Goal: Transaction & Acquisition: Purchase product/service

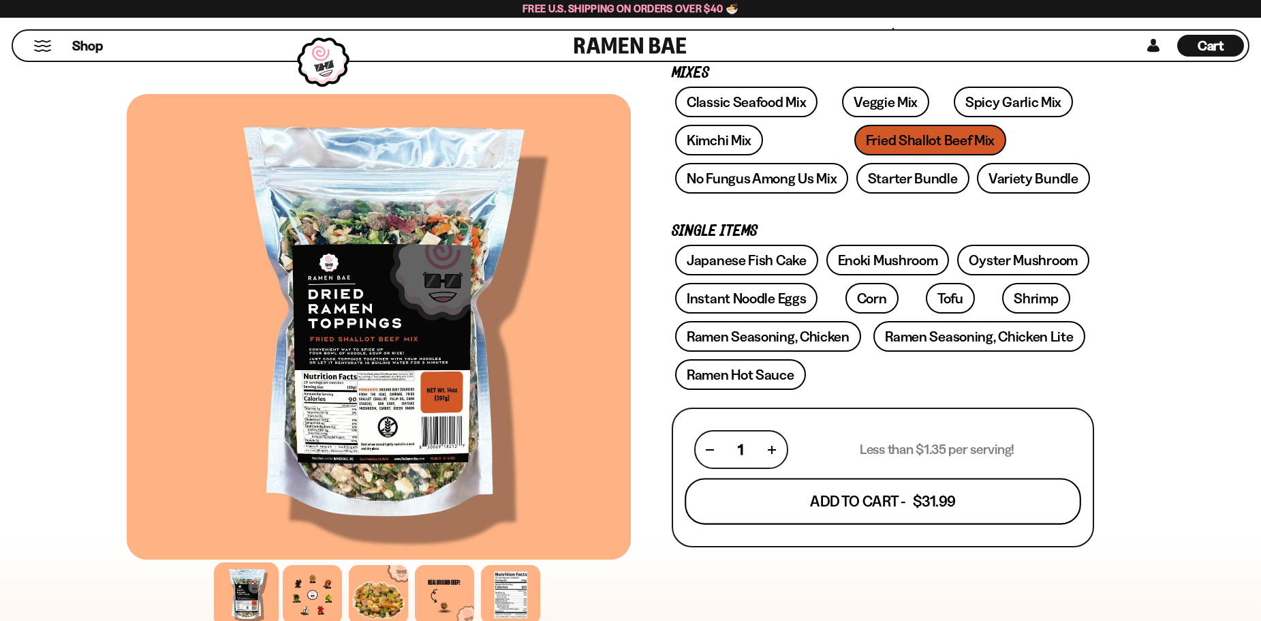
scroll to position [204, 0]
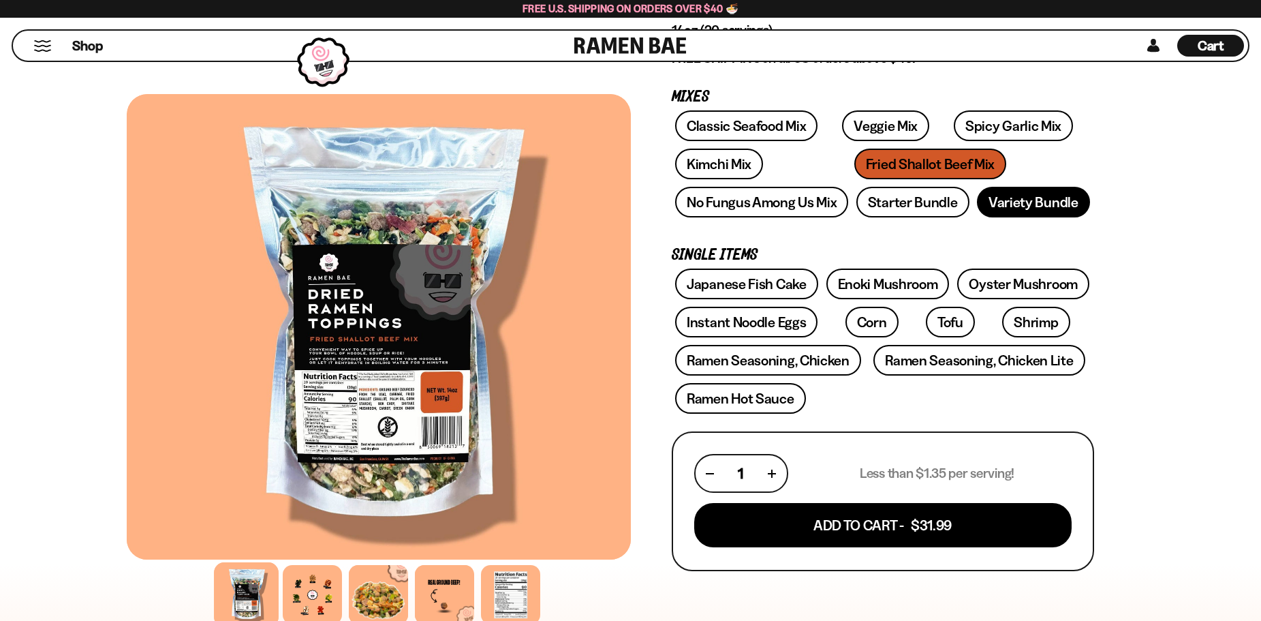
click at [996, 207] on link "Variety Bundle" at bounding box center [1033, 202] width 113 height 31
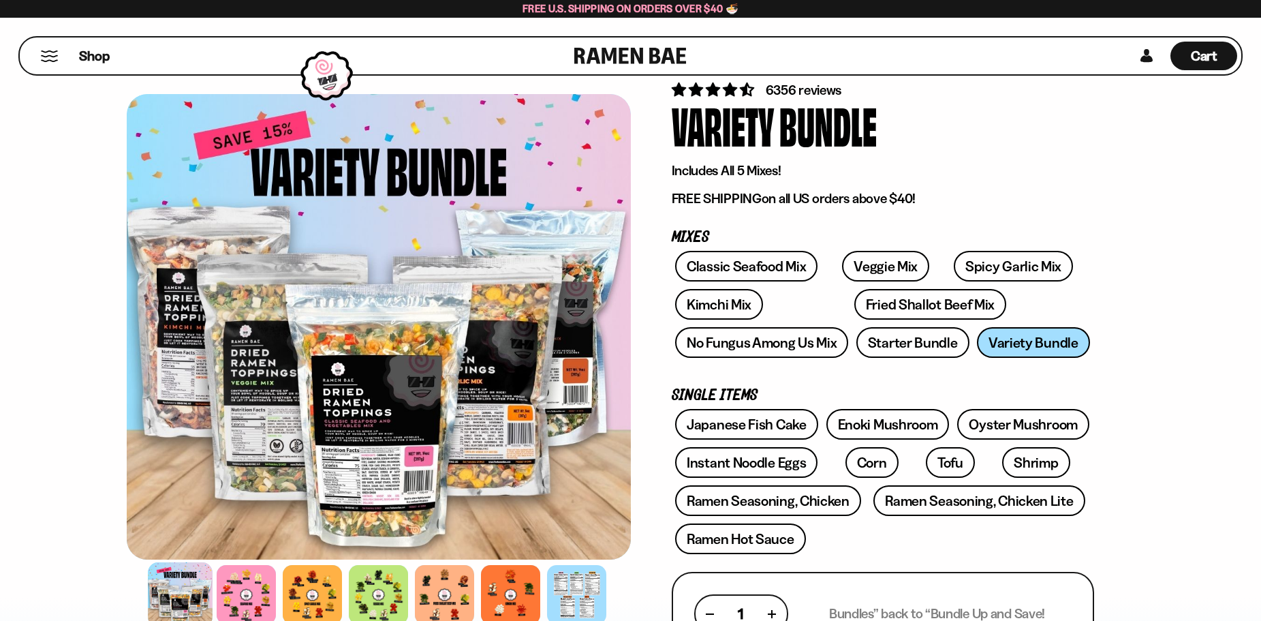
scroll to position [204, 0]
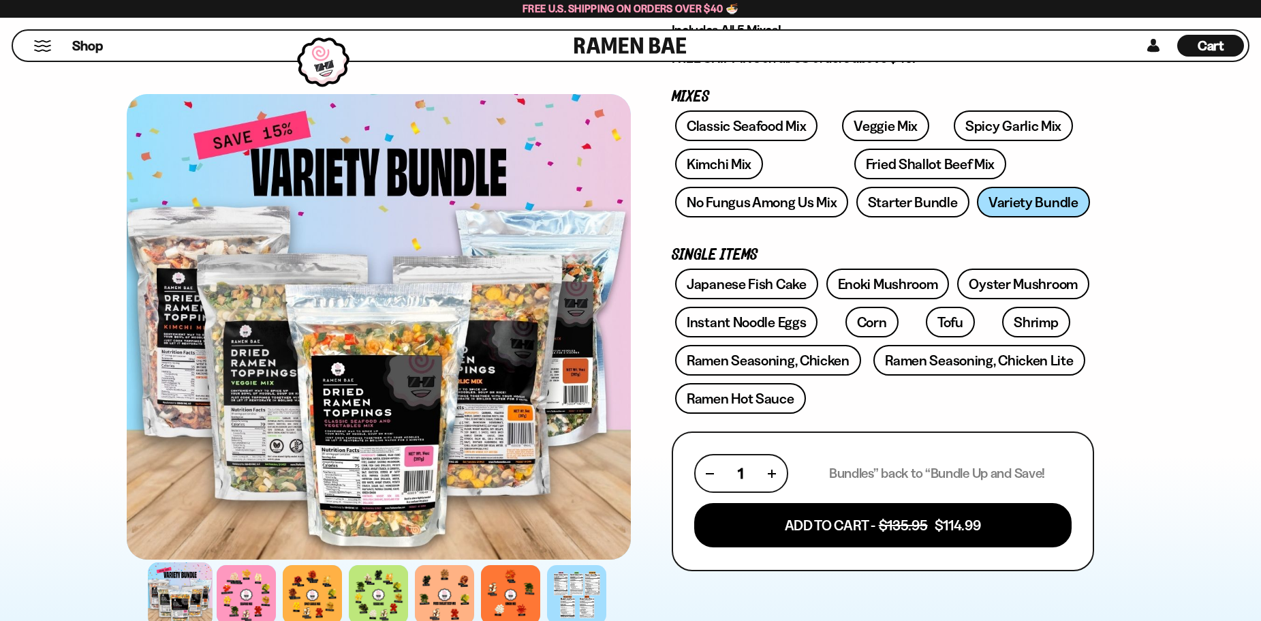
click at [499, 382] on div at bounding box center [379, 326] width 504 height 465
click at [990, 117] on link "Spicy Garlic Mix" at bounding box center [1013, 125] width 119 height 31
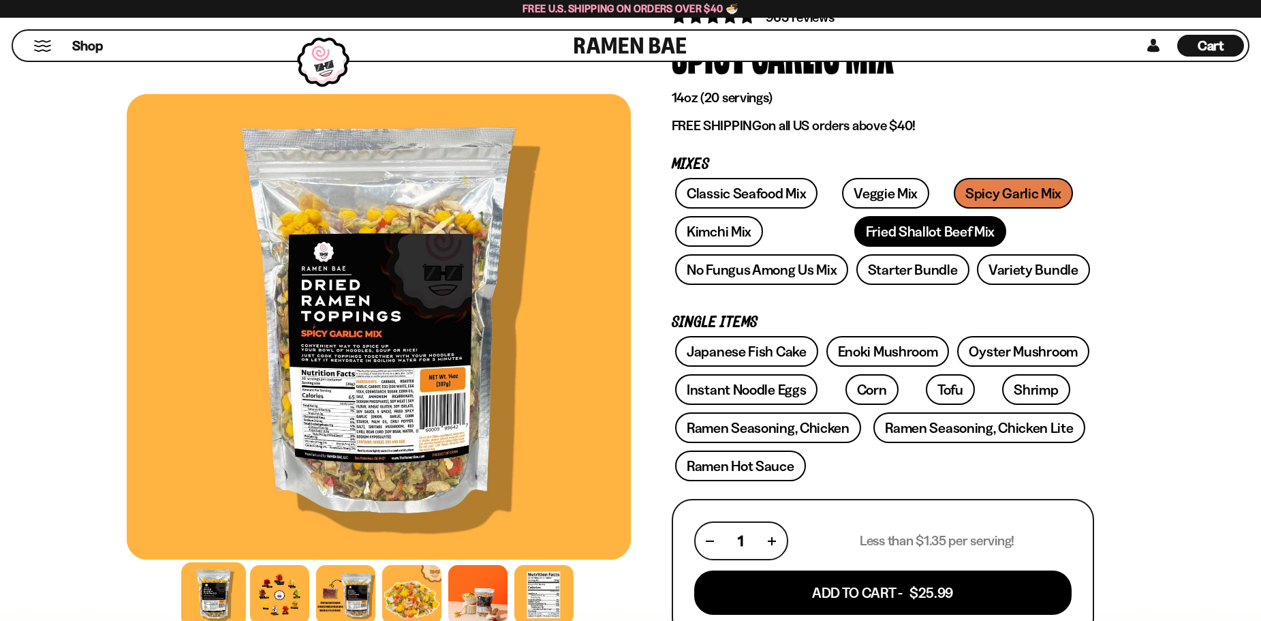
scroll to position [136, 0]
